Goal: Navigation & Orientation: Find specific page/section

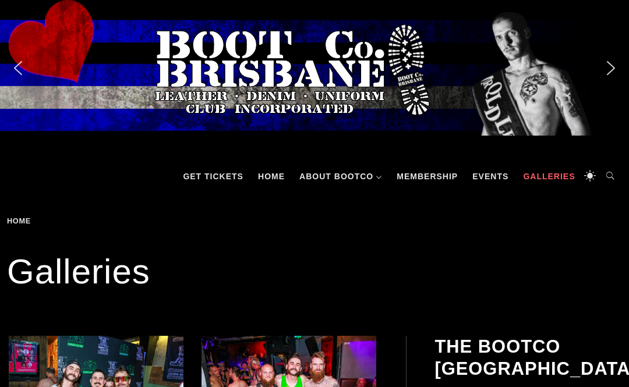
click at [484, 174] on link "Events" at bounding box center [491, 176] width 48 height 35
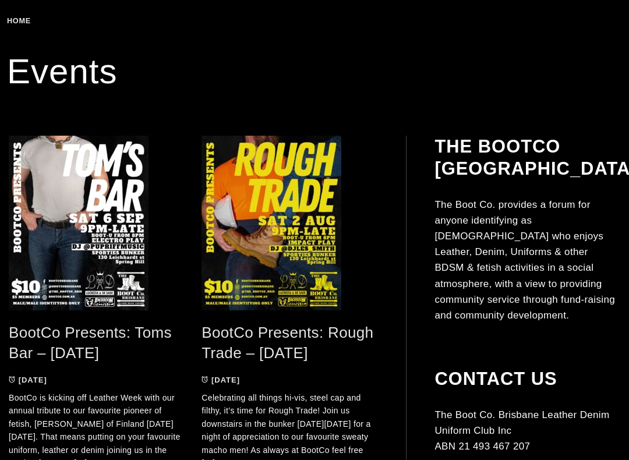
scroll to position [200, 0]
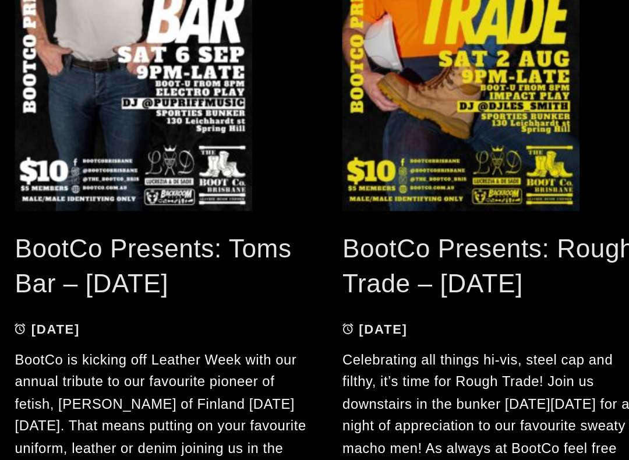
click at [94, 78] on span at bounding box center [96, 165] width 175 height 175
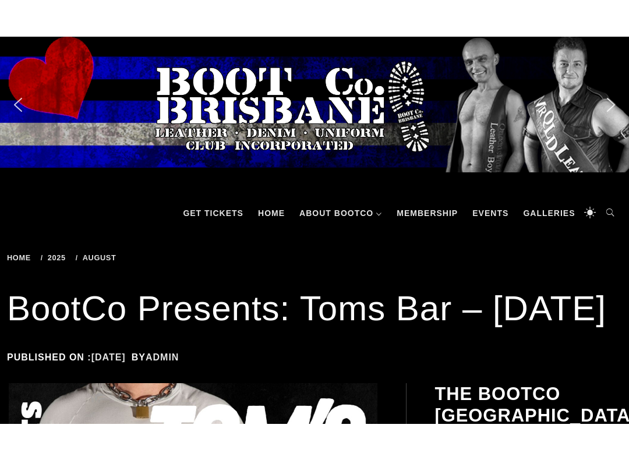
scroll to position [23, 0]
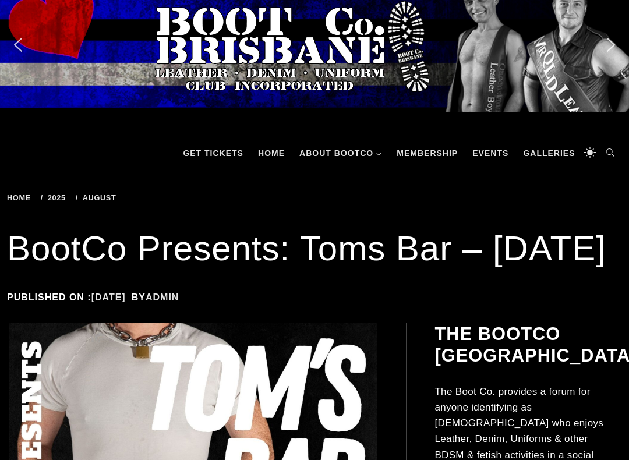
click at [550, 145] on link "Galleries" at bounding box center [548, 153] width 63 height 35
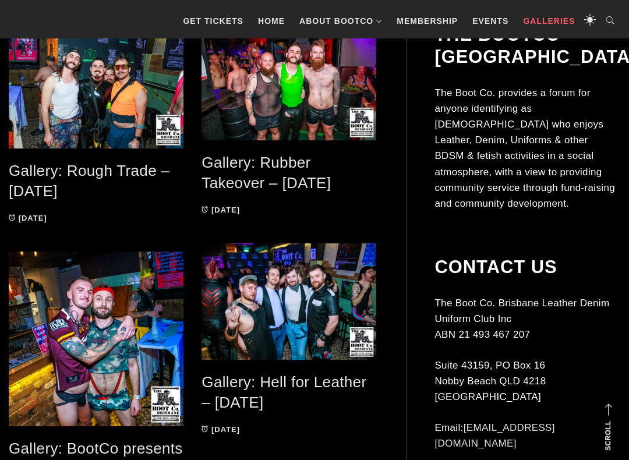
scroll to position [255, 0]
